Goal: Task Accomplishment & Management: Use online tool/utility

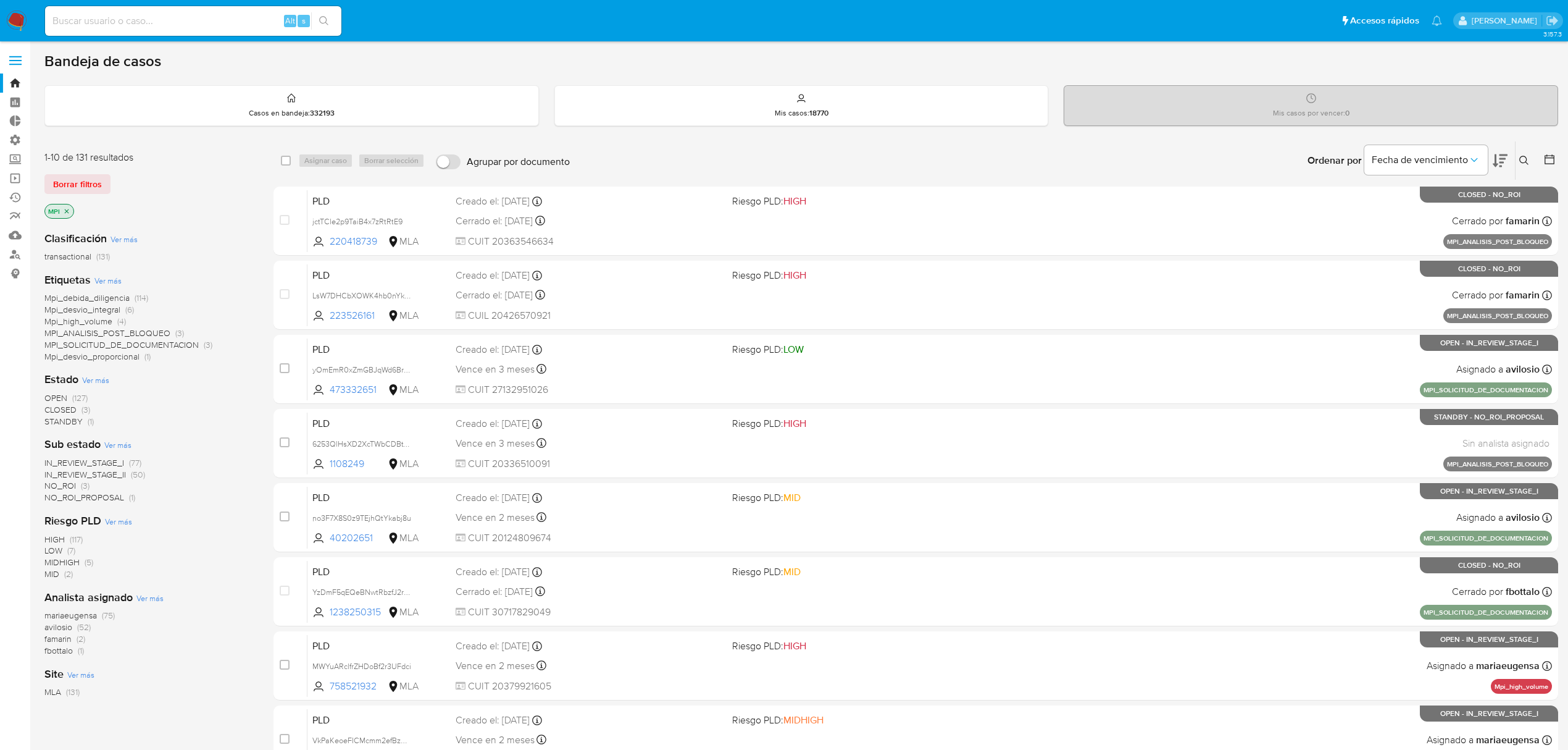
click at [10, 30] on img at bounding box center [16, 21] width 21 height 21
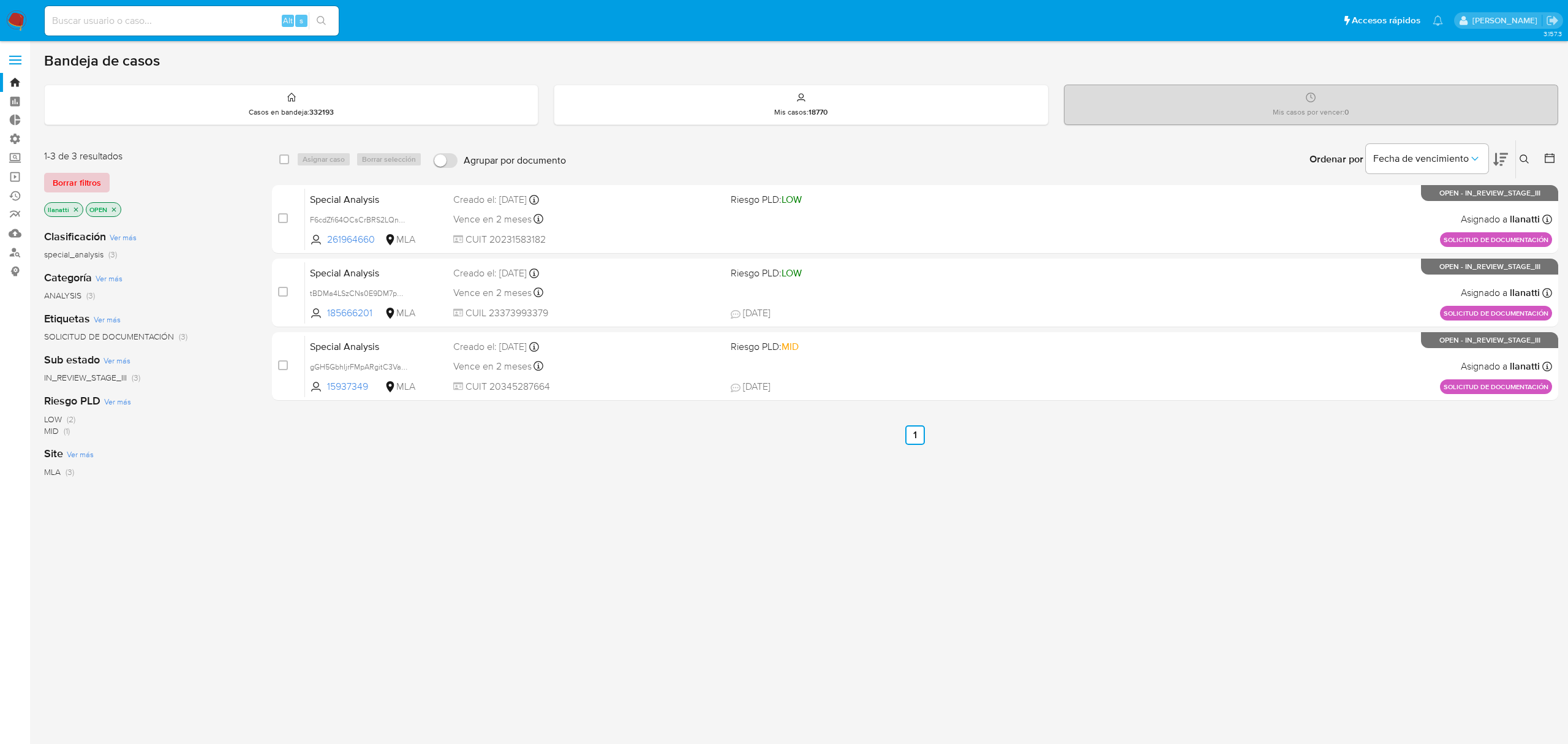
click at [70, 187] on span "Borrar filtros" at bounding box center [76, 182] width 48 height 17
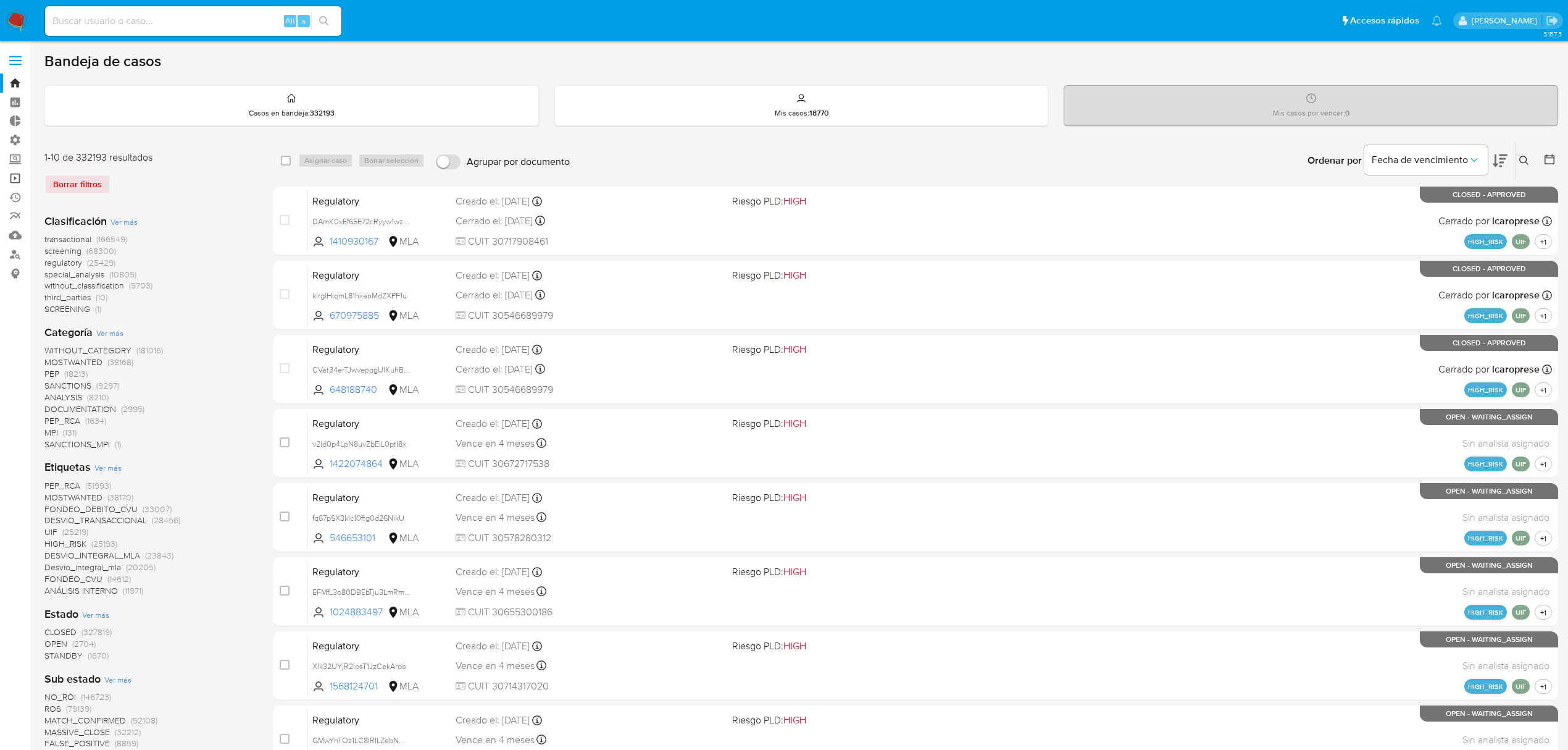
click at [15, 176] on link "Operaciones masivas" at bounding box center [73, 178] width 147 height 19
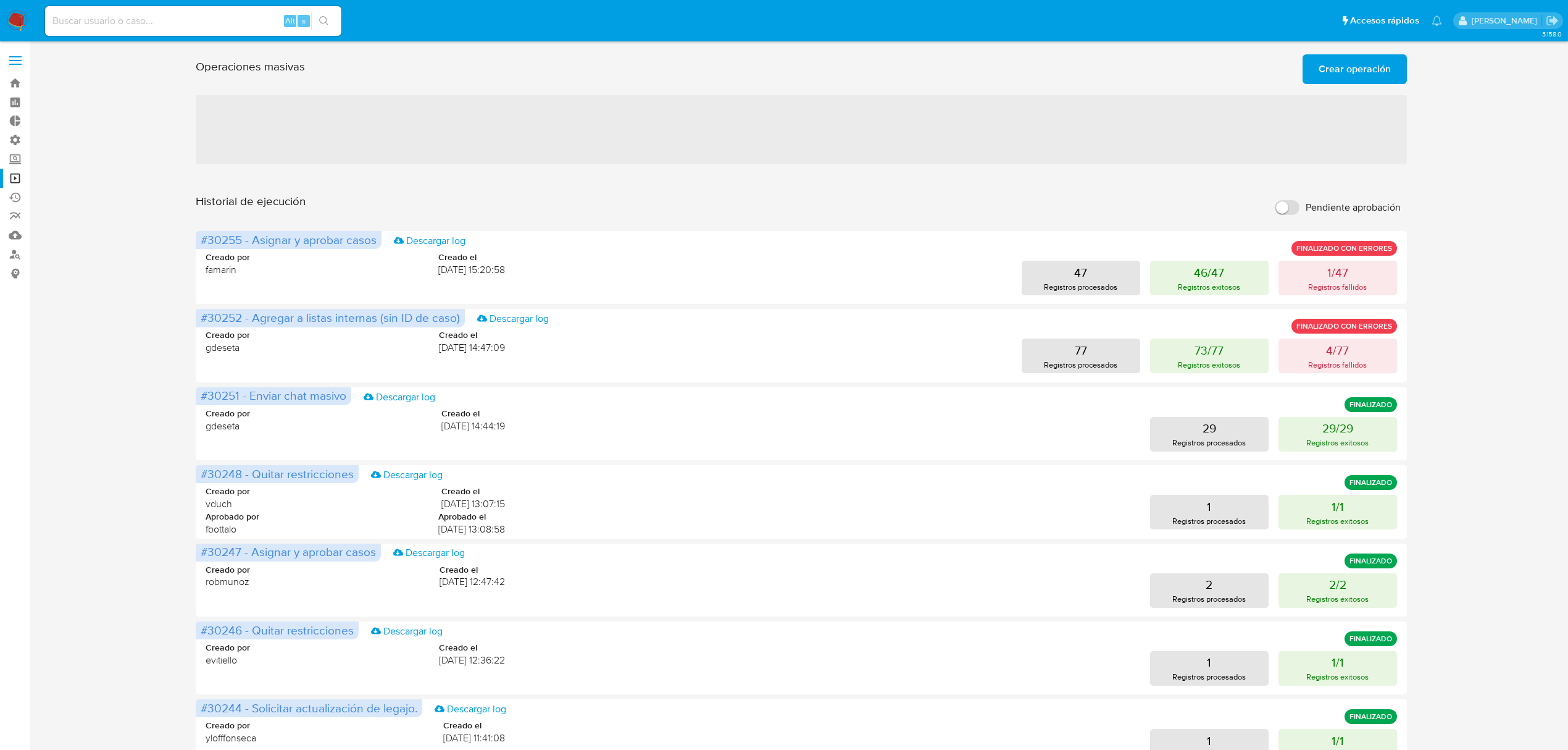
click at [1351, 71] on span "Crear operación" at bounding box center [1354, 69] width 72 height 27
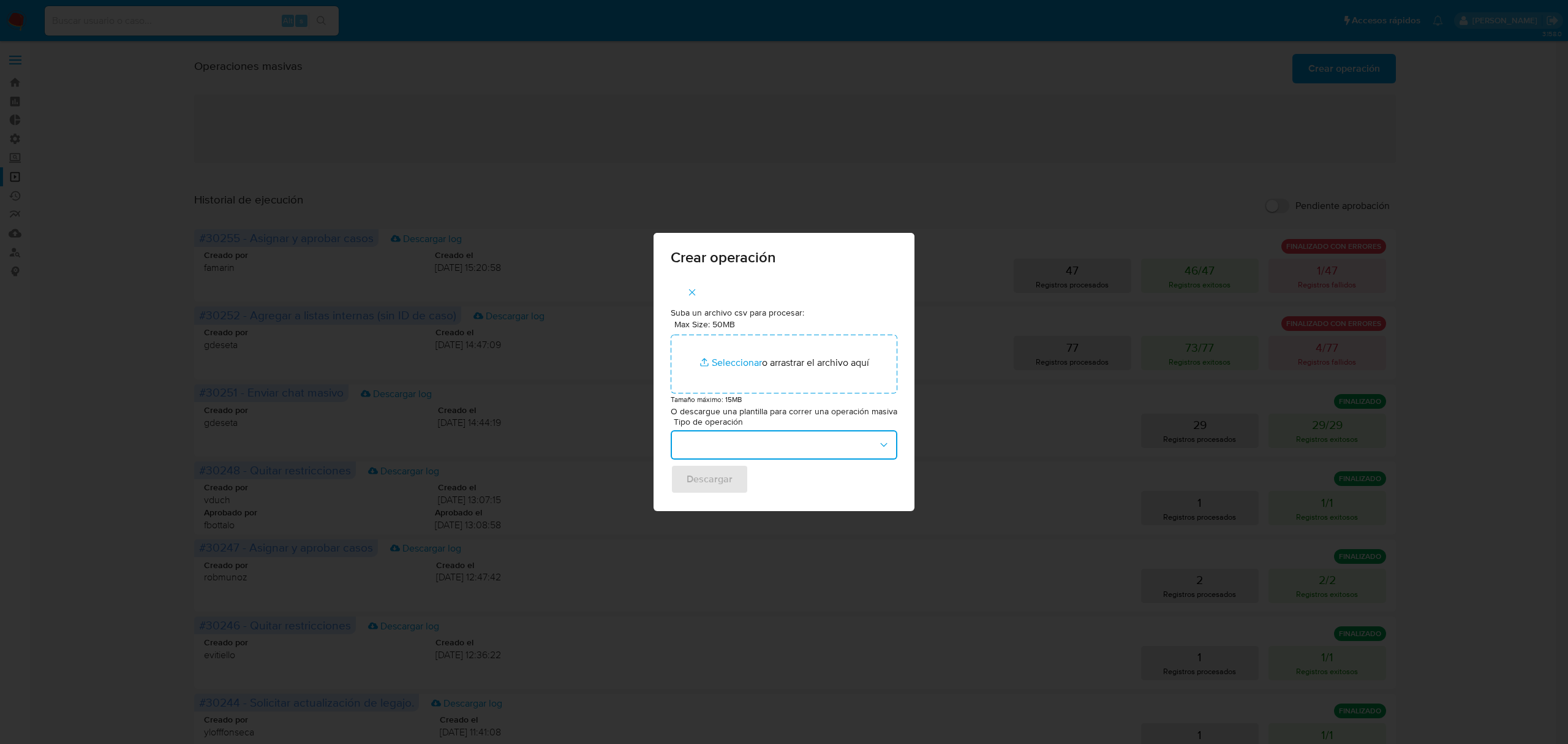
click at [736, 442] on button "button" at bounding box center [783, 444] width 227 height 29
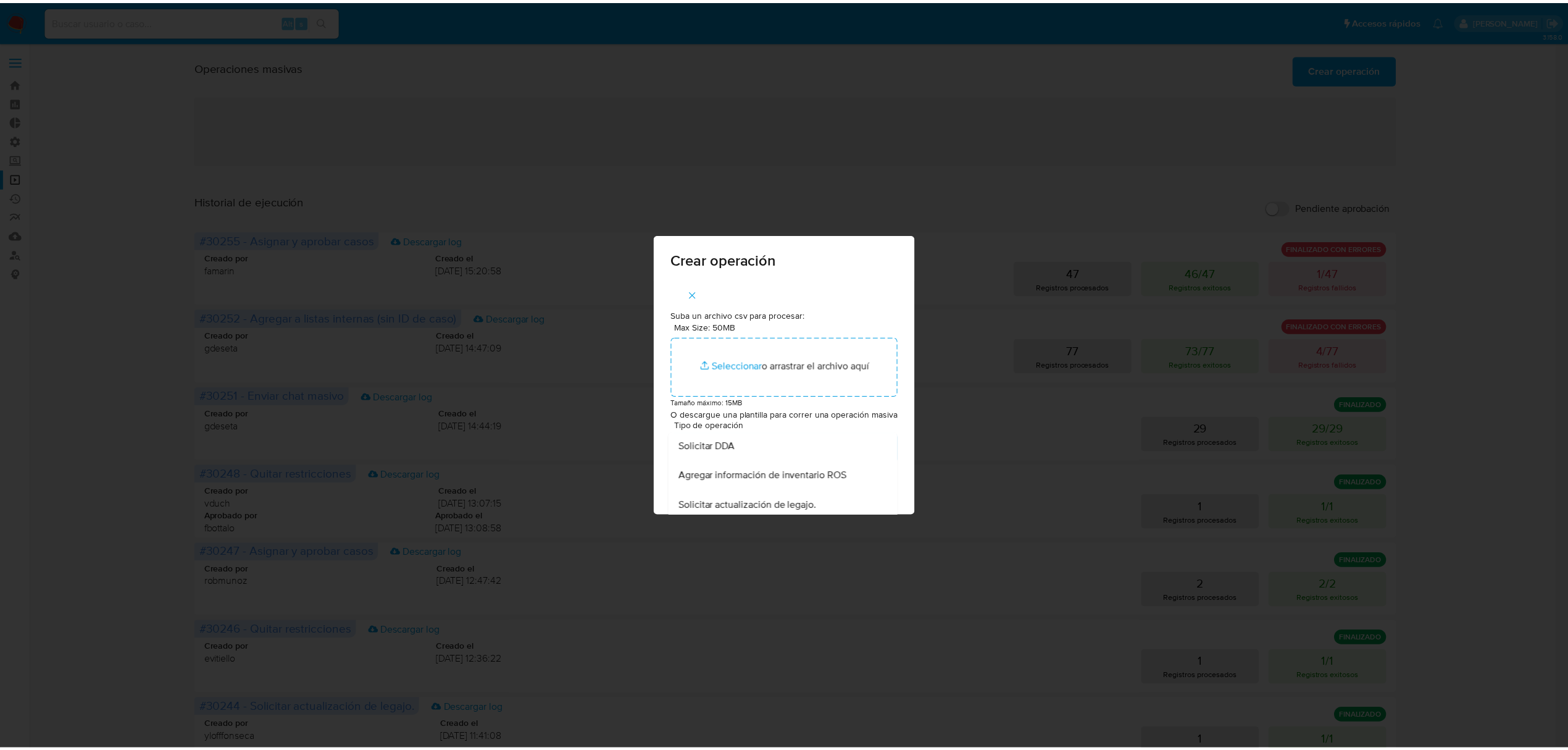
scroll to position [494, 0]
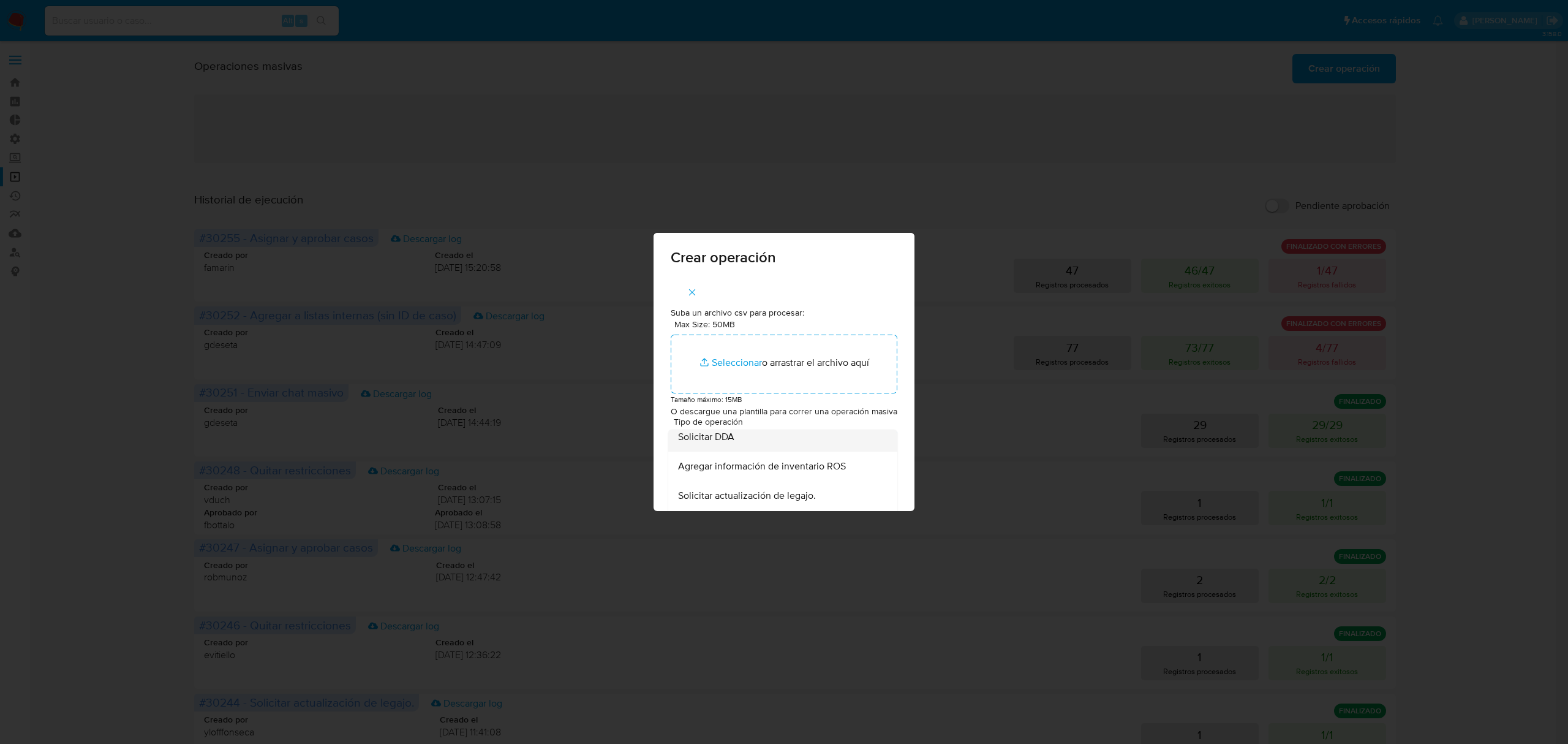
click at [768, 451] on div "Solicitar DDA" at bounding box center [779, 436] width 202 height 29
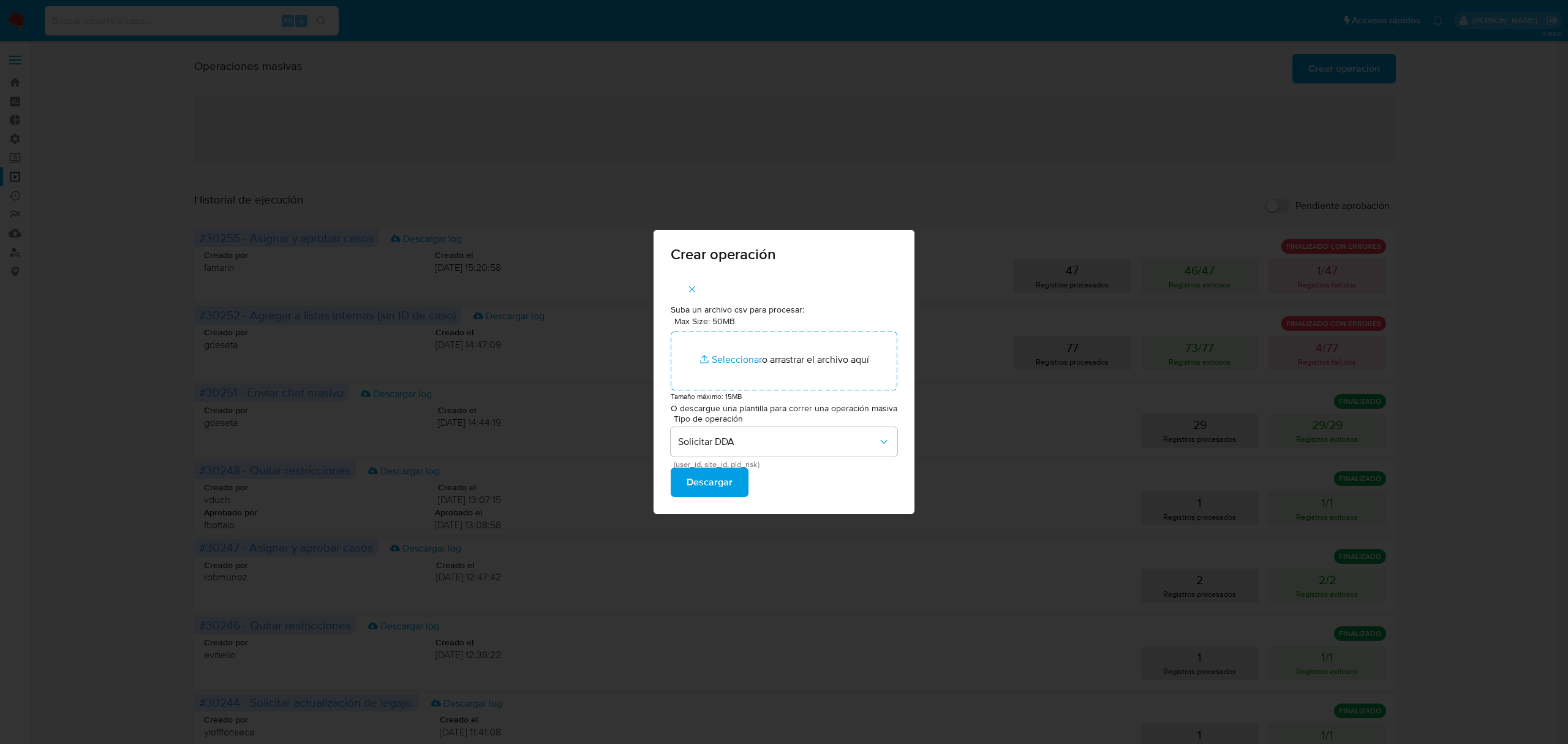
click at [732, 481] on button "Descargar" at bounding box center [709, 482] width 78 height 29
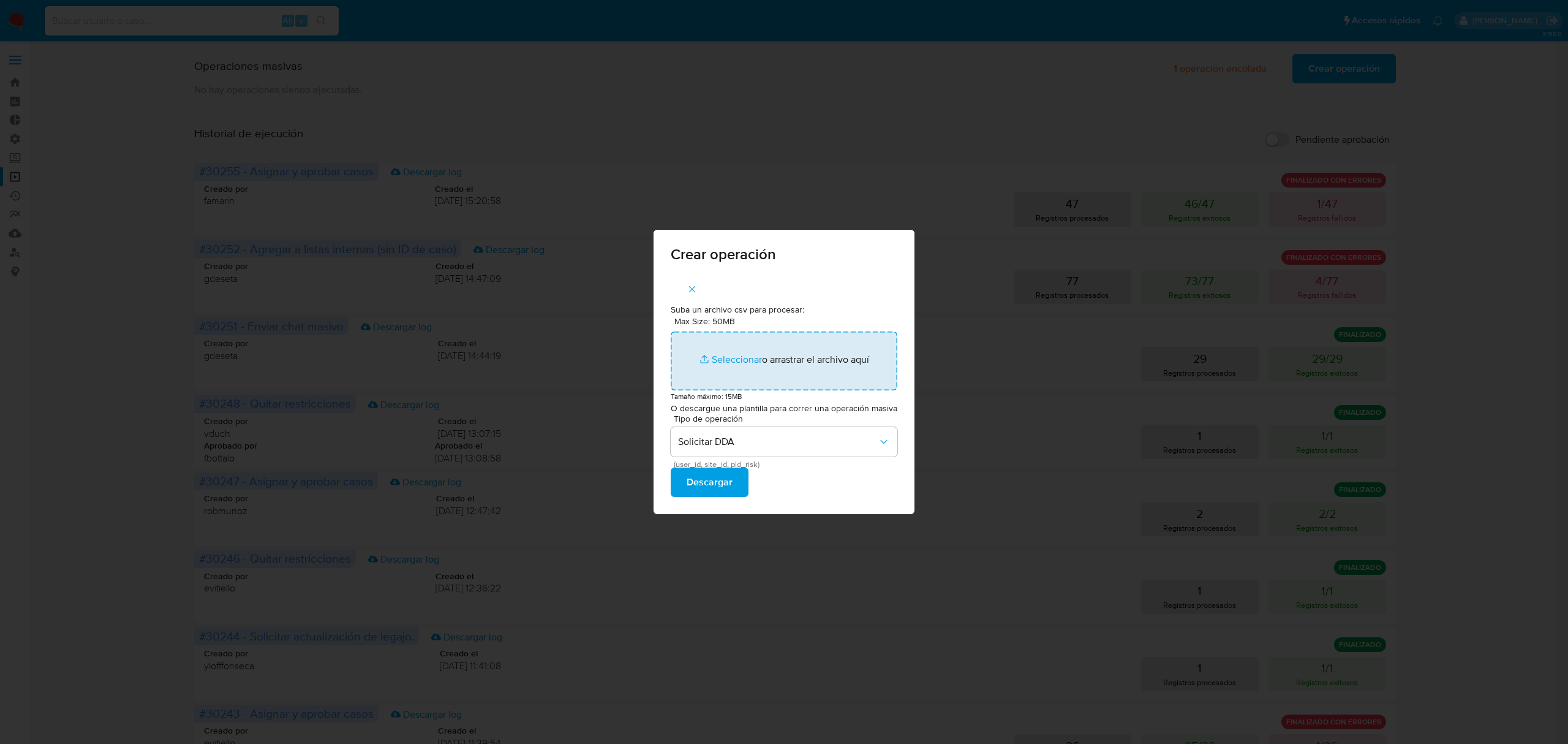
click at [720, 354] on input "Max Size: 50MB Seleccionar archivos" at bounding box center [783, 361] width 227 height 59
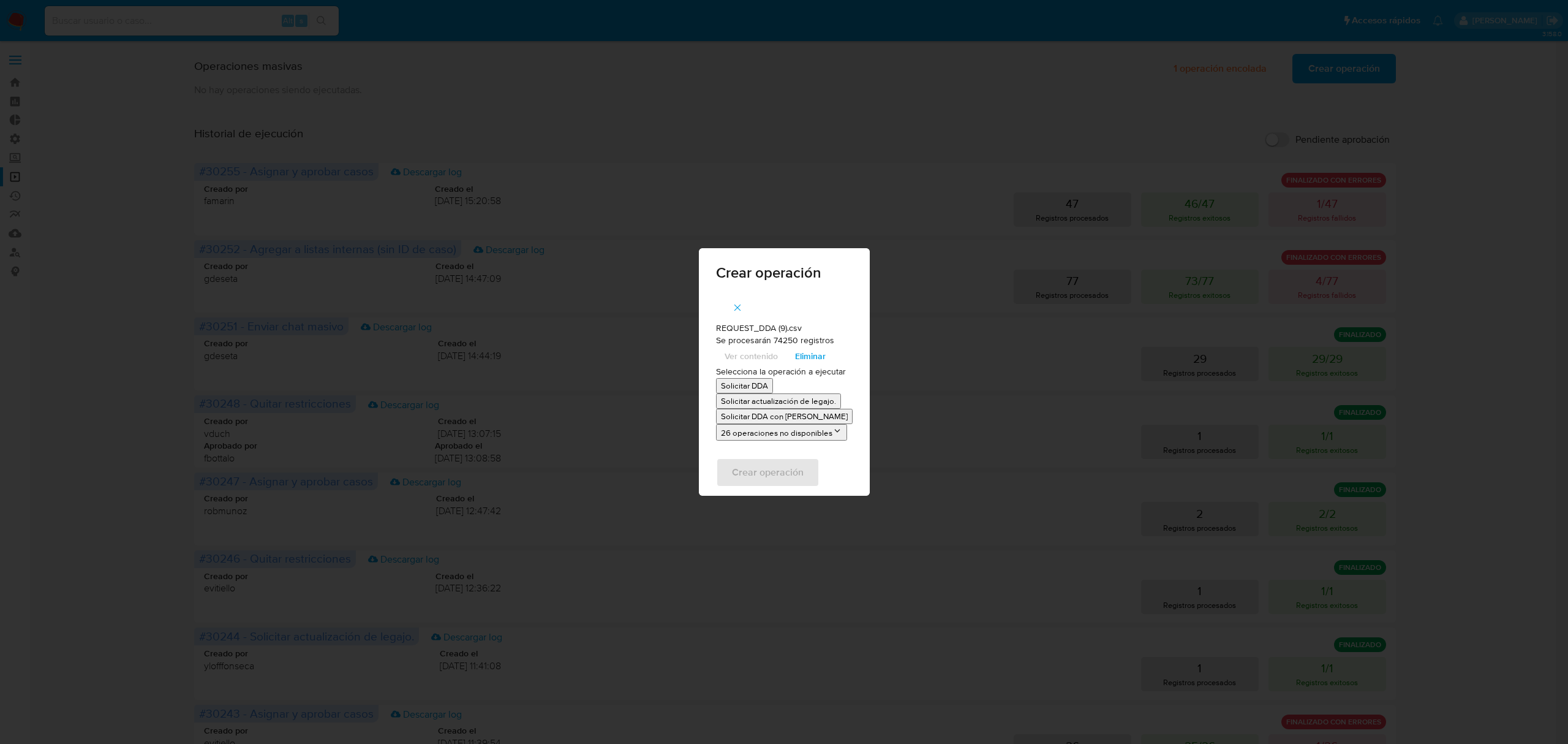
click at [753, 383] on p "Solicitar DDA" at bounding box center [744, 385] width 47 height 12
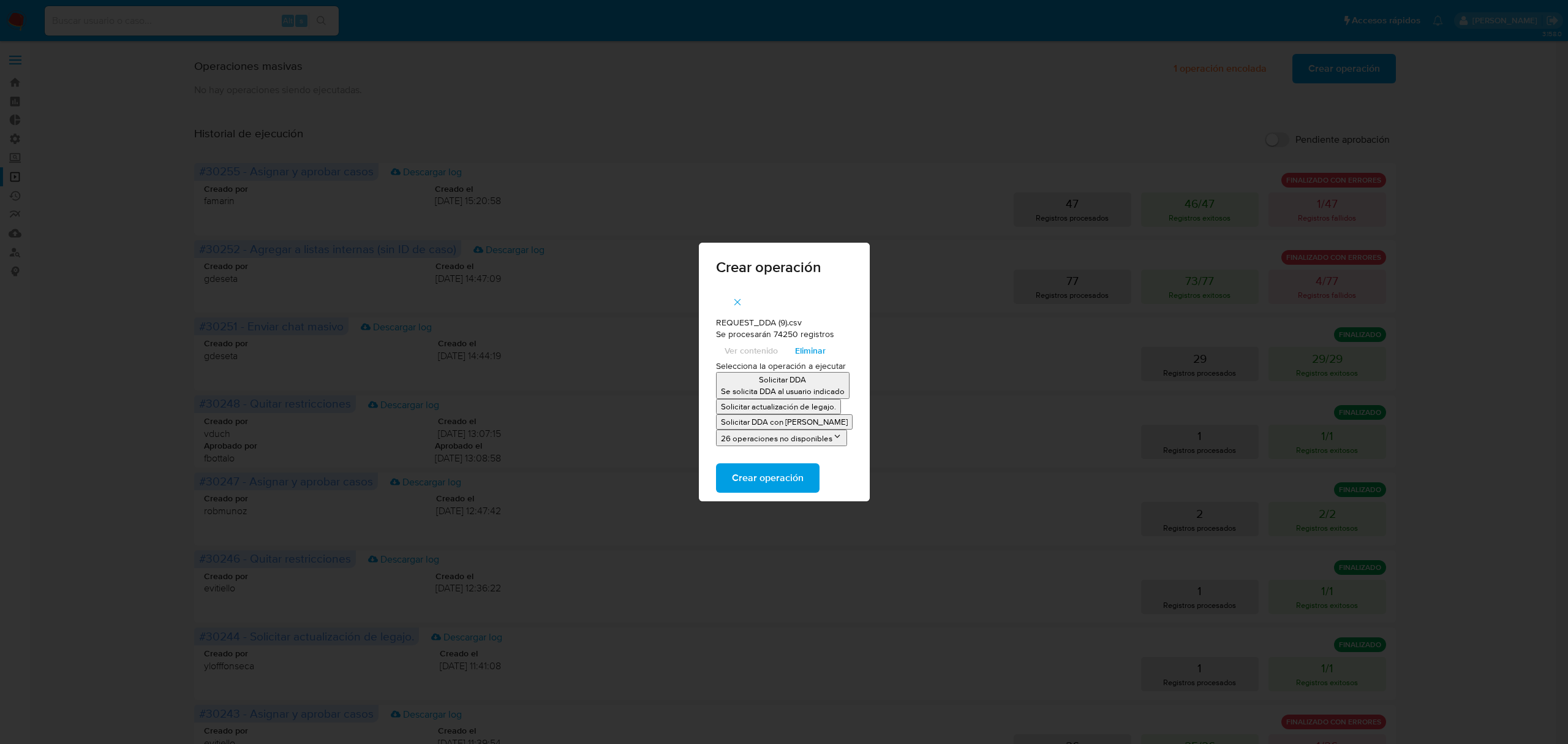
click at [772, 474] on span "Crear operación" at bounding box center [767, 478] width 71 height 27
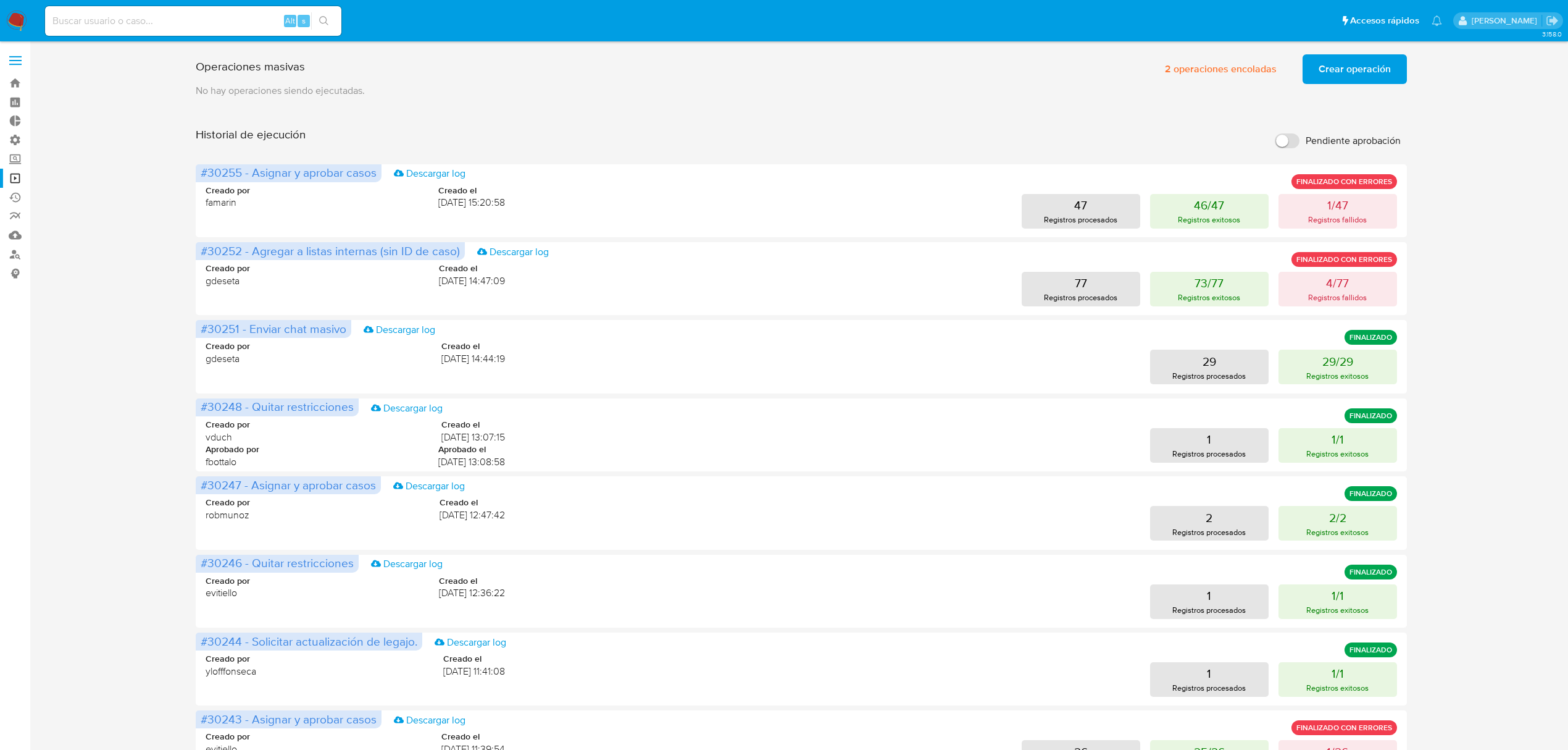
click at [1235, 84] on p "No hay operaciones siendo ejecutadas." at bounding box center [801, 91] width 1211 height 14
click at [1233, 71] on span "2 operaciones encoladas" at bounding box center [1220, 69] width 112 height 27
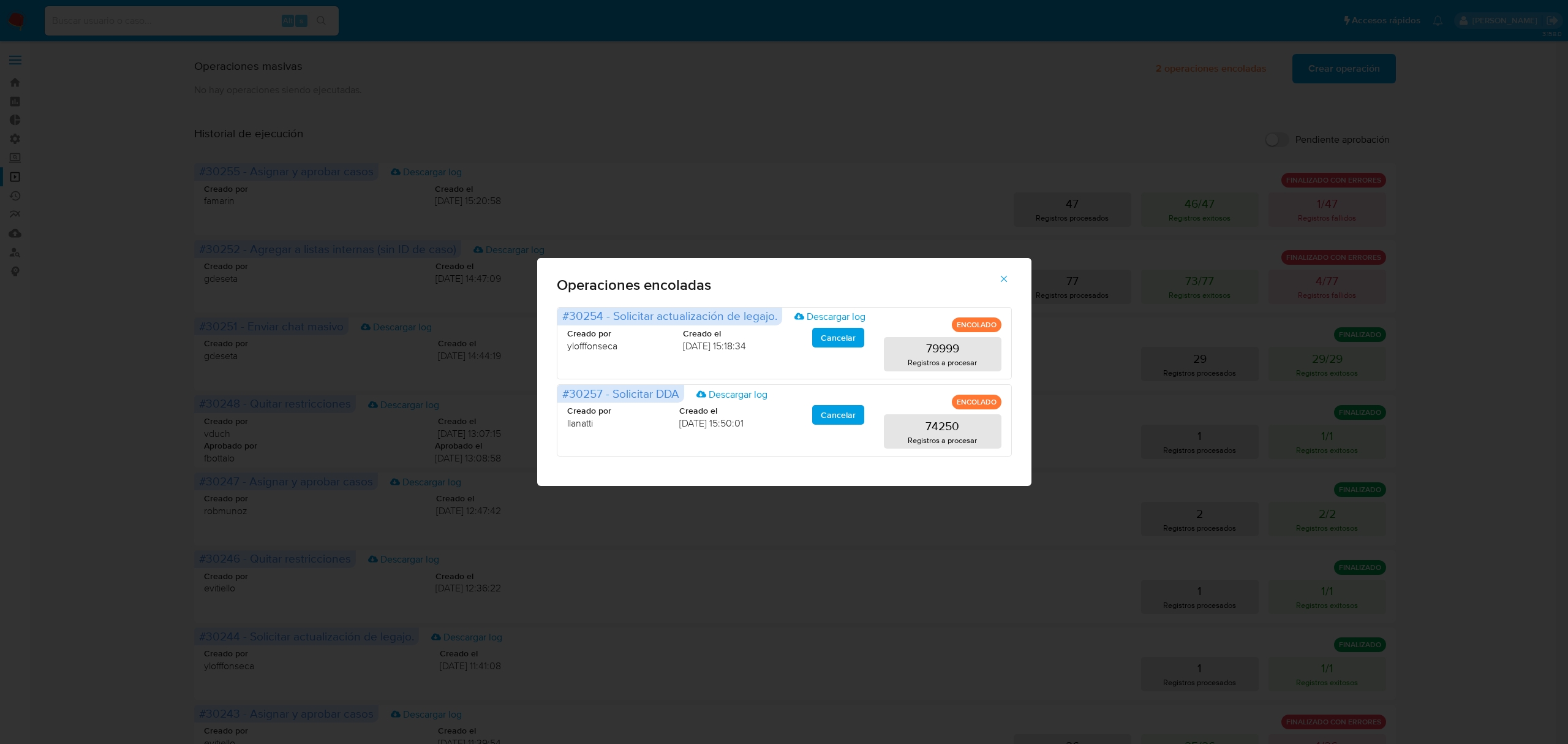
click at [996, 278] on button "button" at bounding box center [1004, 278] width 43 height 29
